Goal: Task Accomplishment & Management: Use online tool/utility

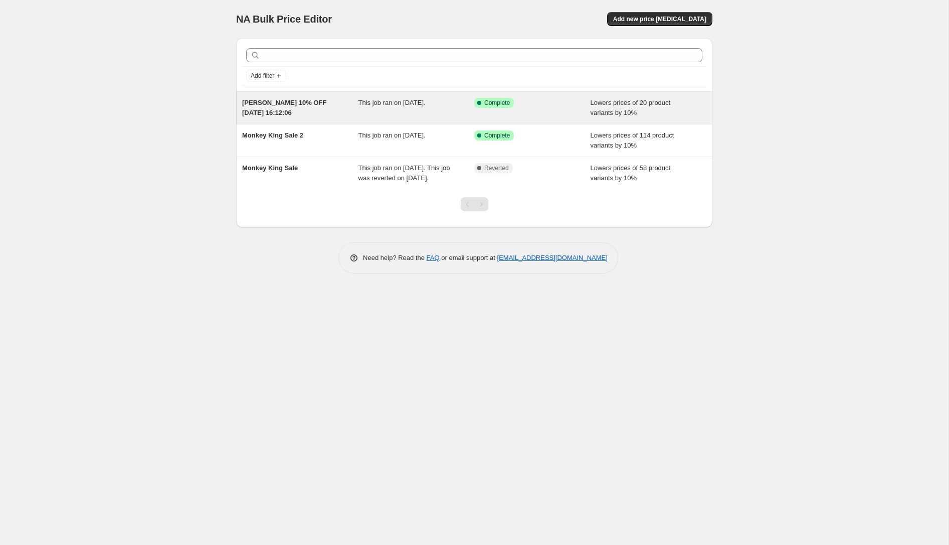
click at [324, 107] on div "[PERSON_NAME] 10% OFF [DATE] 16:12:06" at bounding box center [300, 108] width 116 height 20
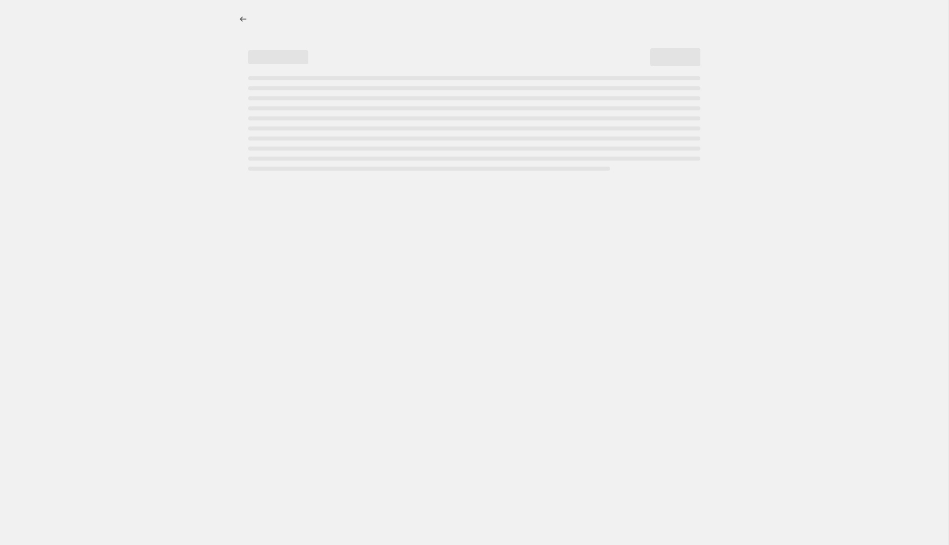
select select "percentage"
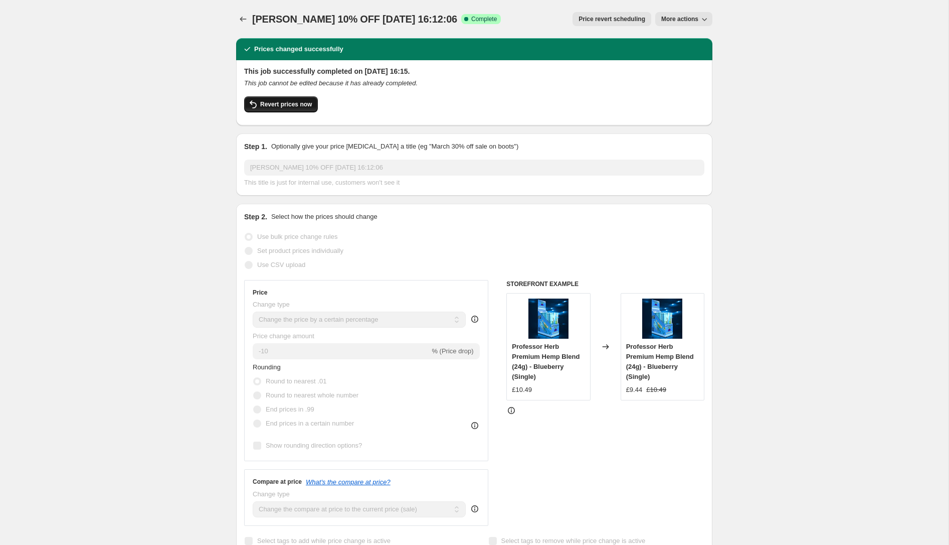
click at [286, 104] on span "Revert prices now" at bounding box center [286, 104] width 52 height 8
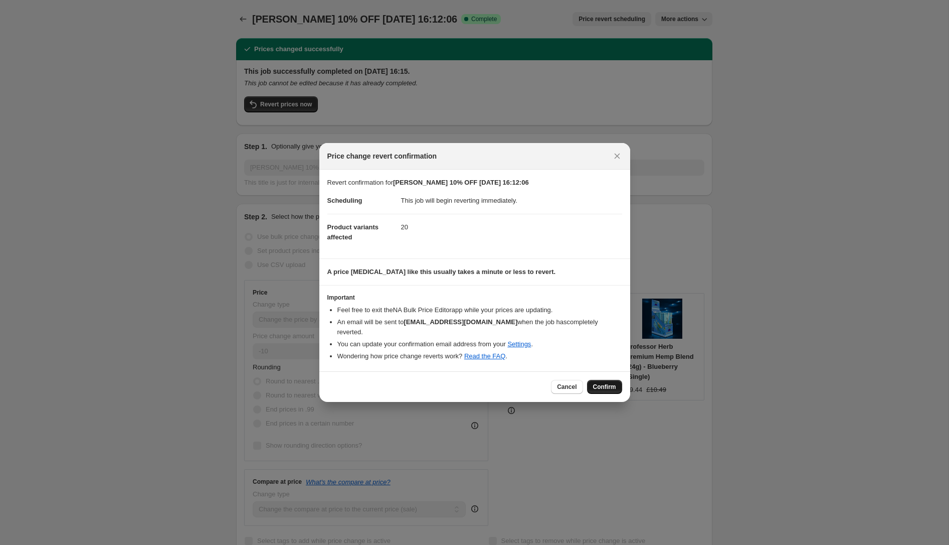
click at [602, 386] on span "Confirm" at bounding box center [604, 387] width 23 height 8
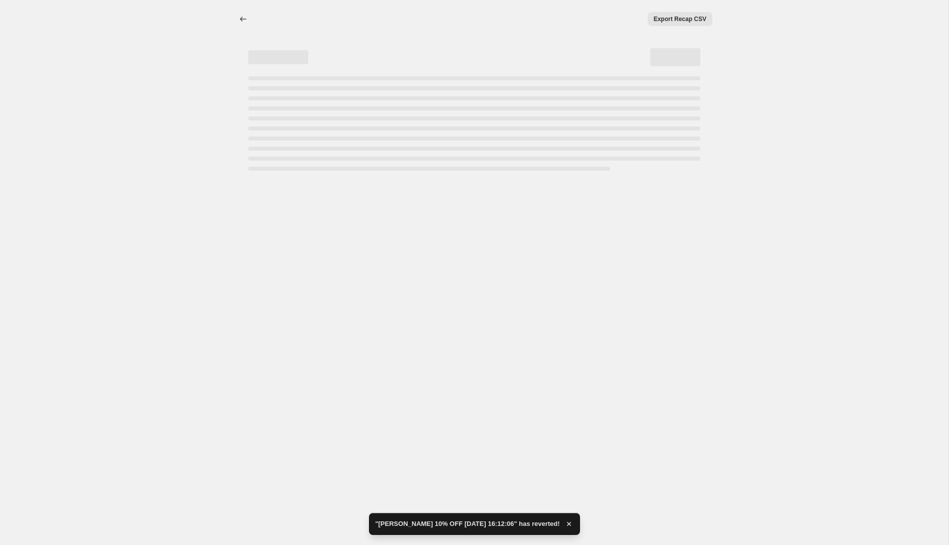
select select "percentage"
